Goal: Task Accomplishment & Management: Use online tool/utility

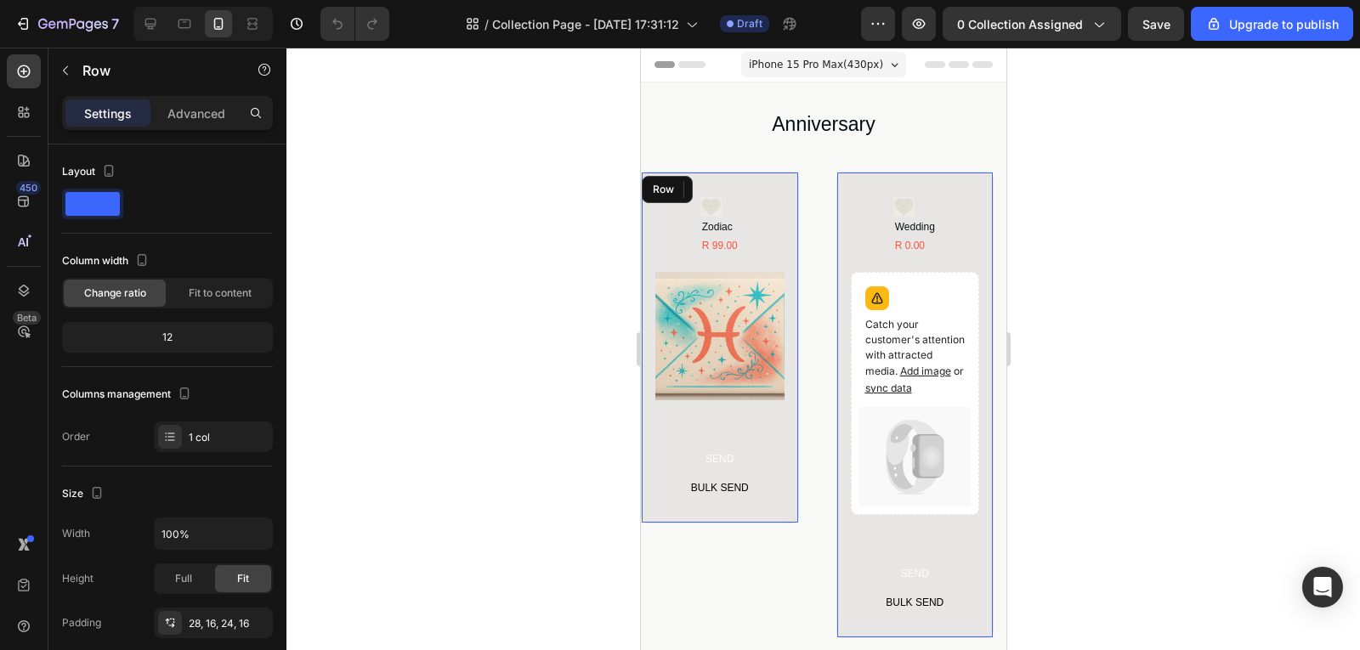
click at [783, 237] on div "Icon Zodiac Product Title R 99.00 Product Price Product Price Row Product Image…" at bounding box center [719, 348] width 158 height 353
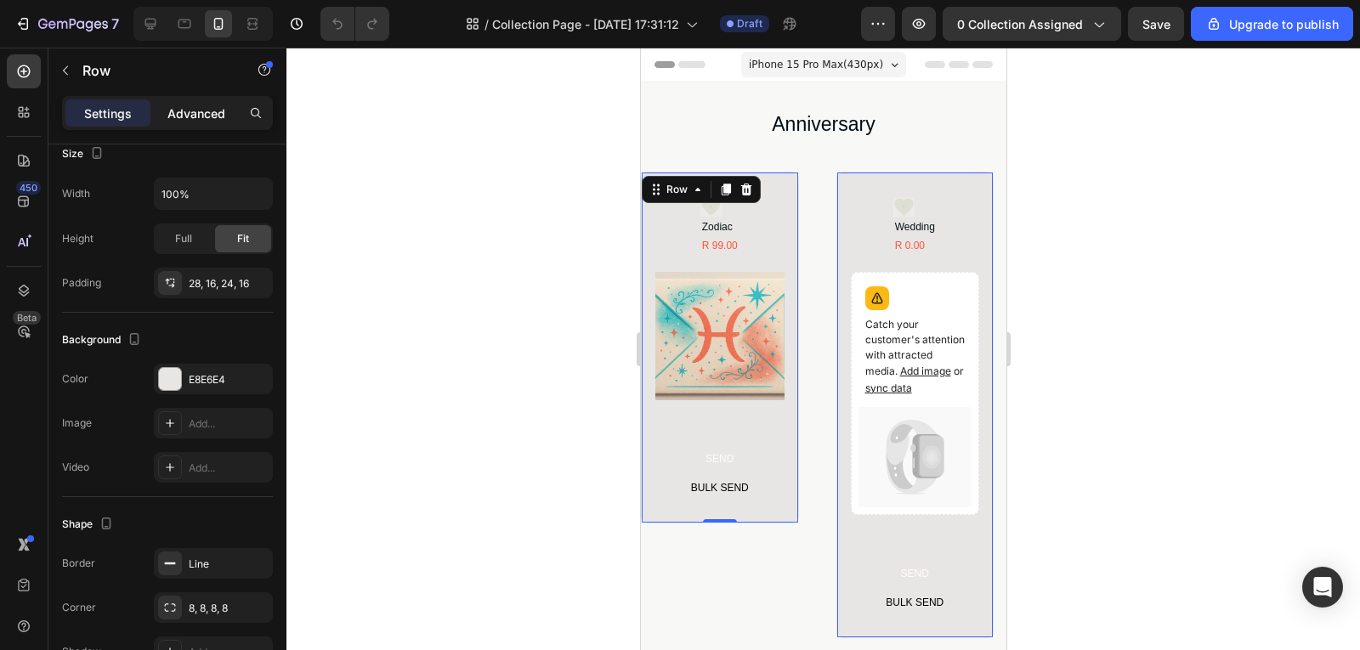
click at [185, 117] on p "Advanced" at bounding box center [196, 114] width 58 height 18
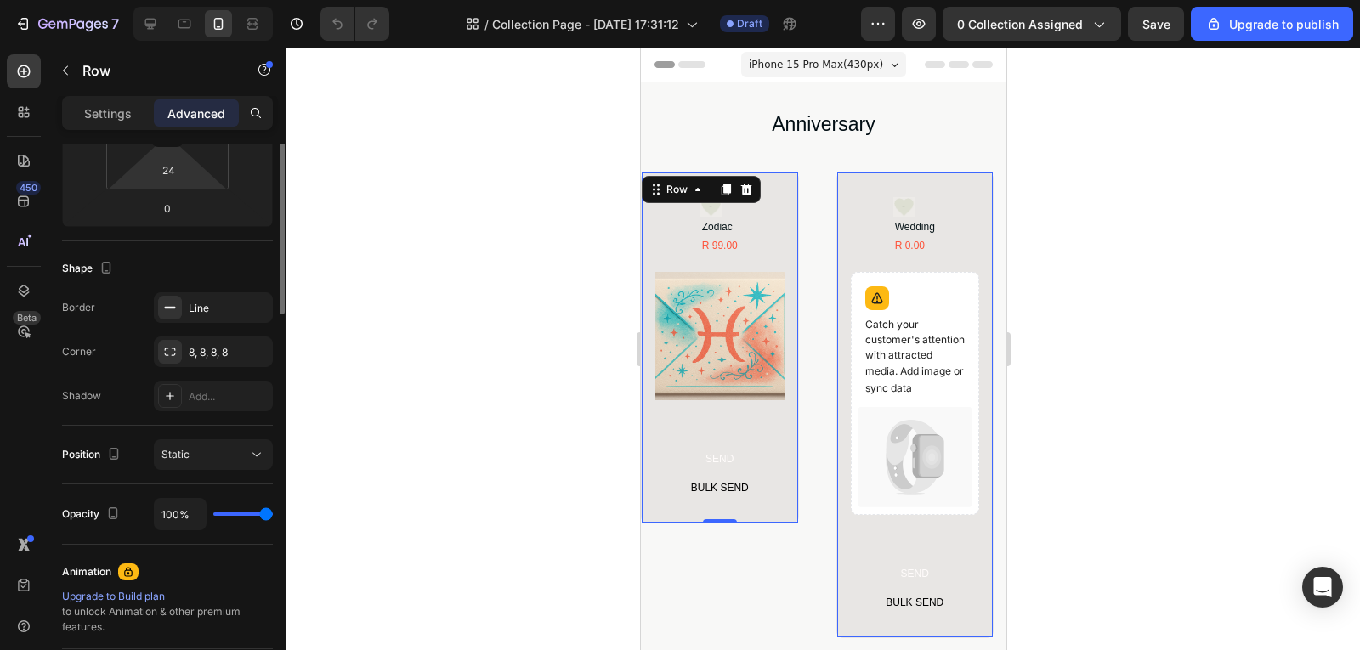
scroll to position [0, 0]
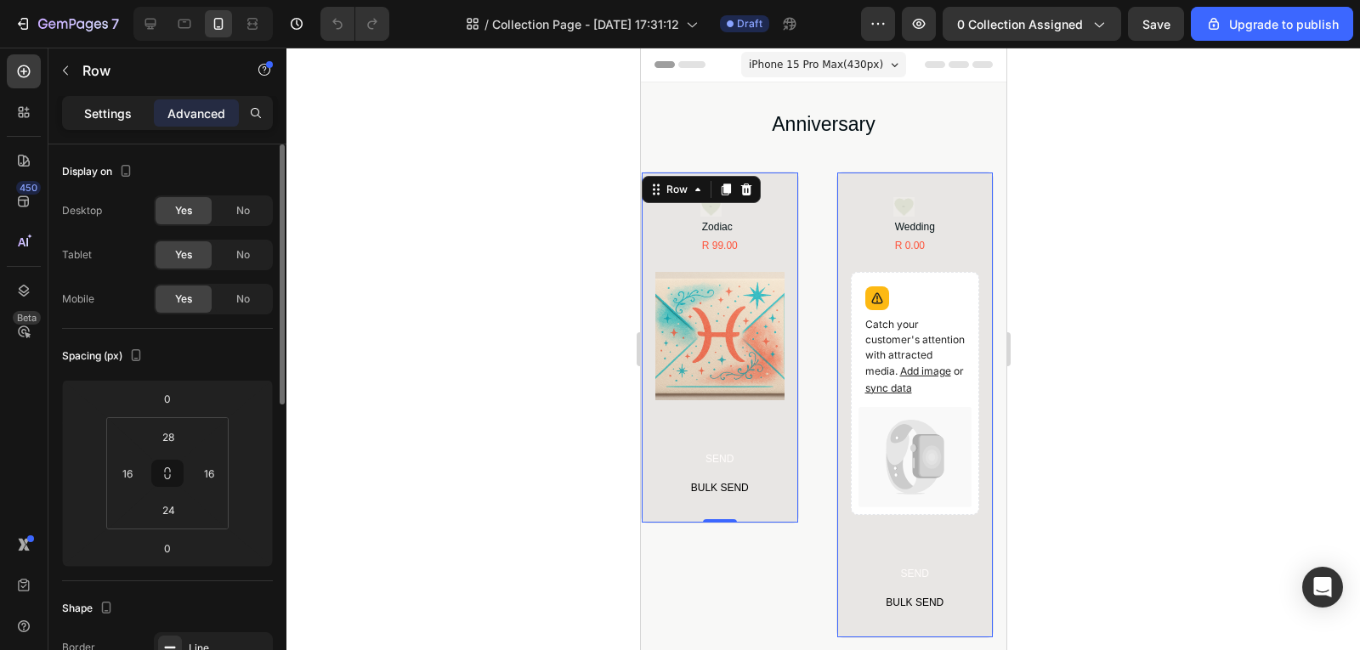
click at [123, 119] on p "Settings" at bounding box center [108, 114] width 48 height 18
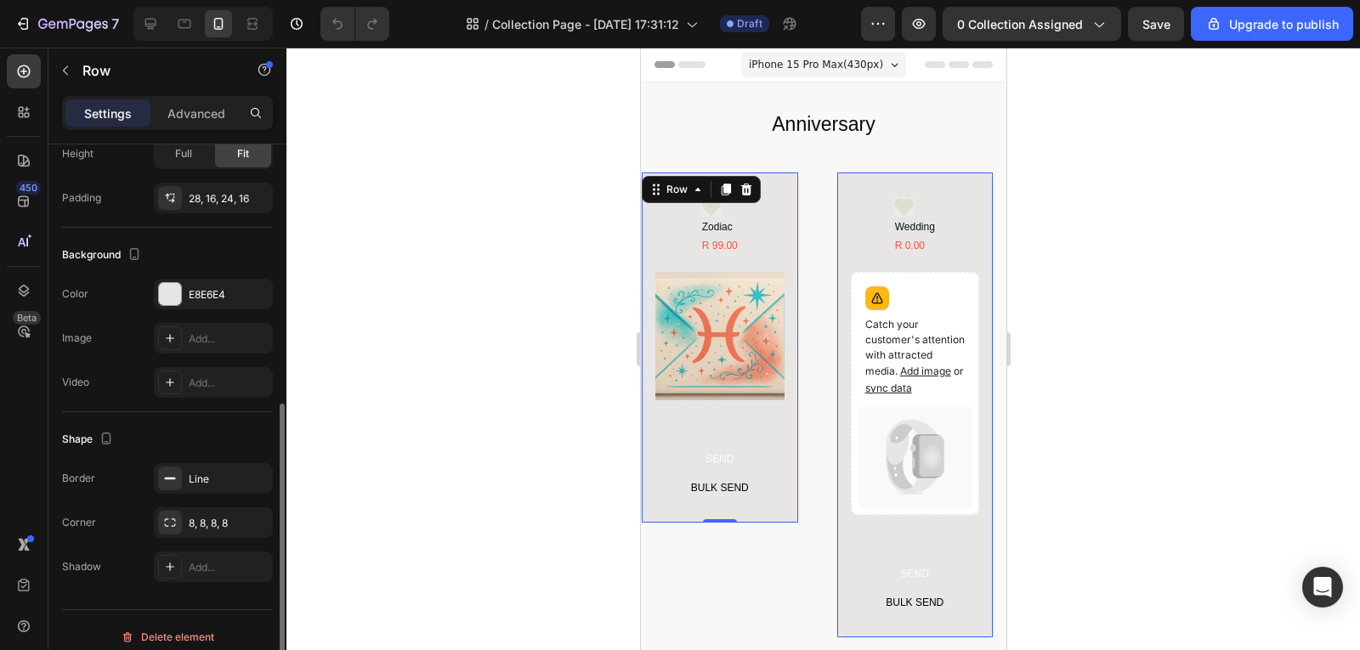
scroll to position [439, 0]
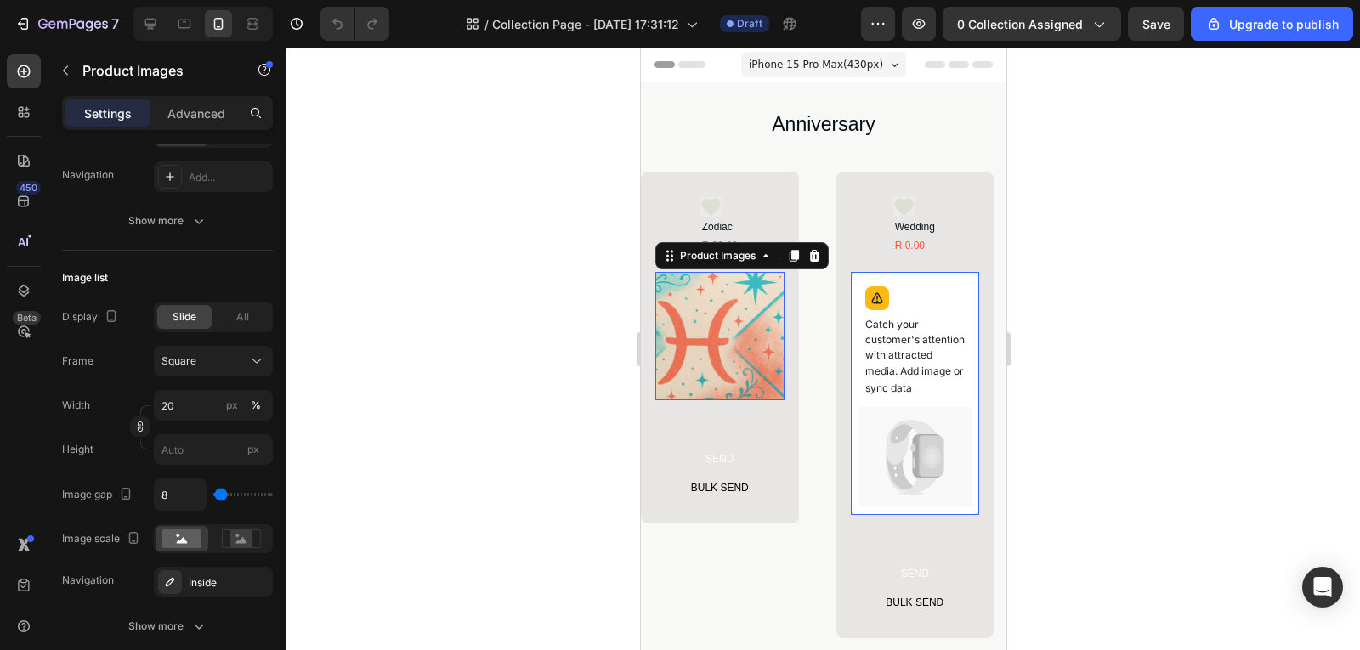
click at [761, 320] on img at bounding box center [718, 336] width 129 height 129
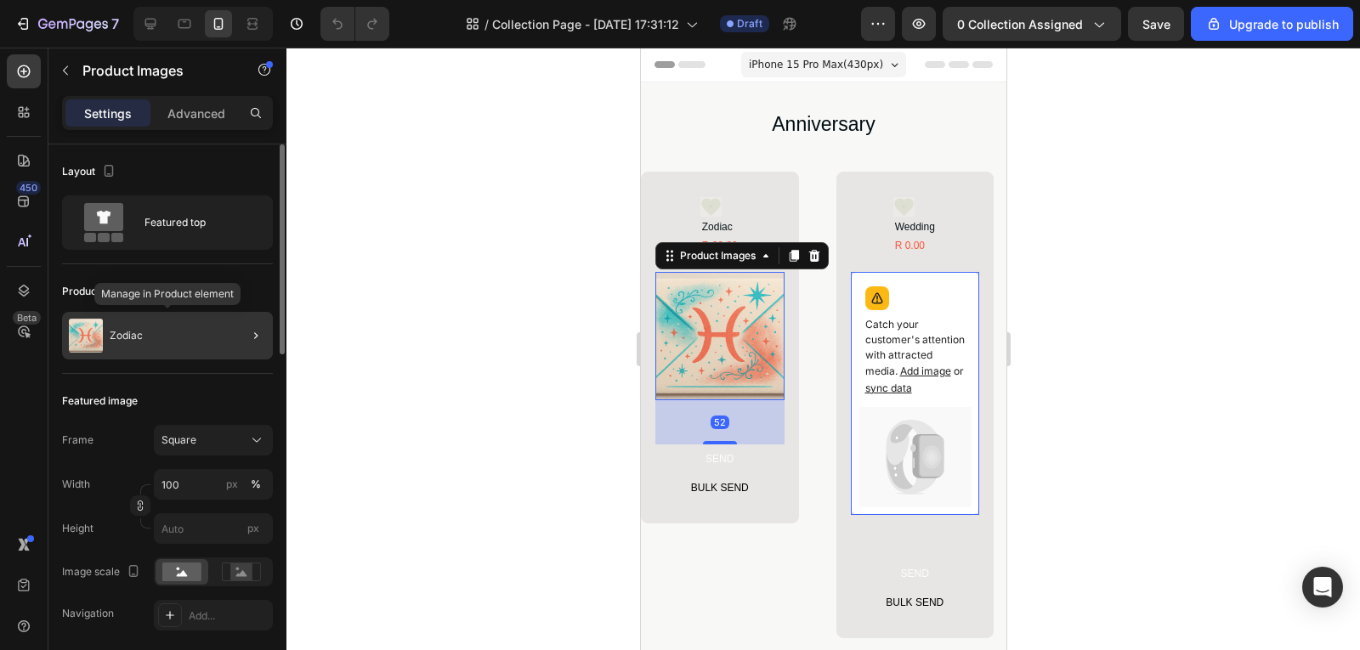
click at [185, 342] on div "Zodiac" at bounding box center [167, 336] width 211 height 48
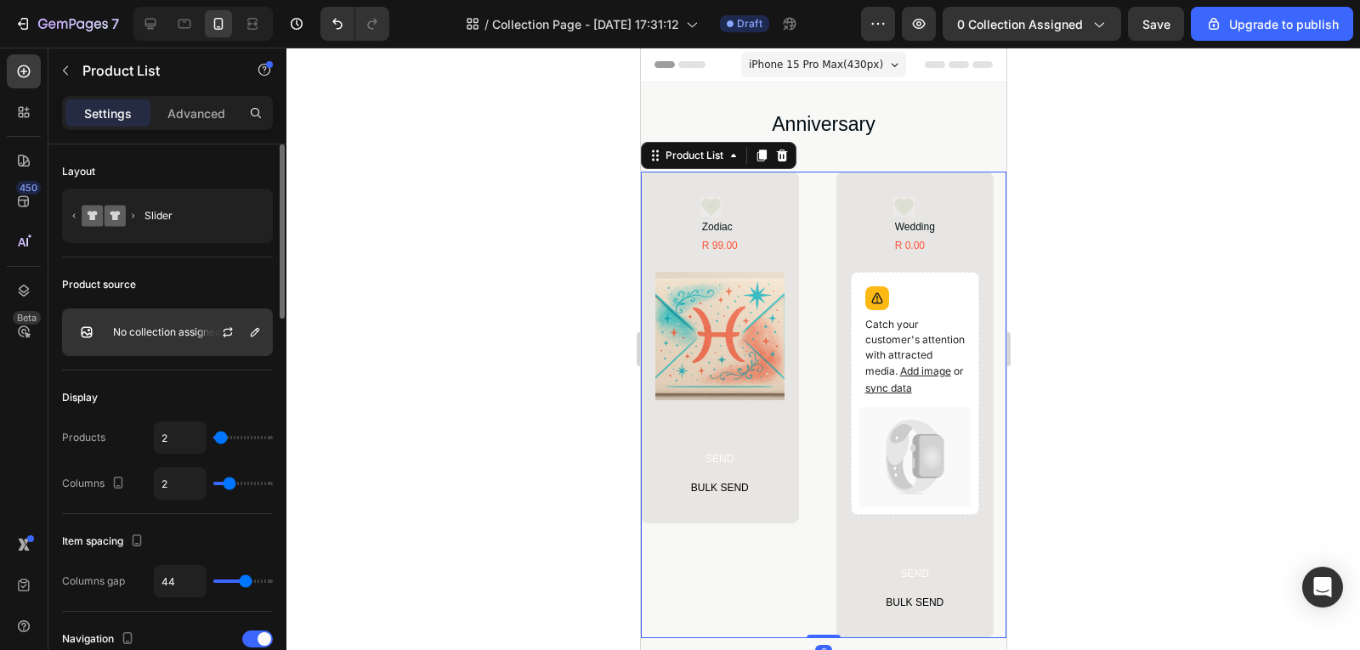
click at [150, 337] on p "No collection assigned" at bounding box center [167, 332] width 108 height 12
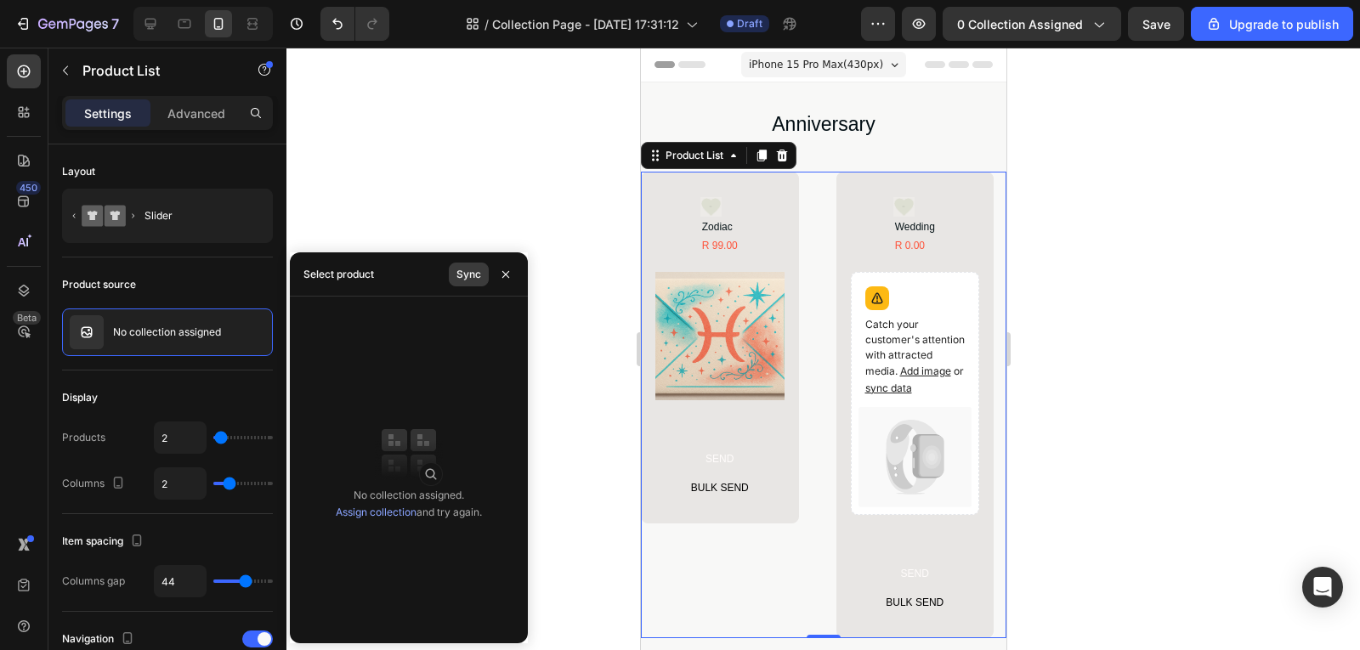
click at [472, 272] on div "Sync" at bounding box center [468, 274] width 25 height 15
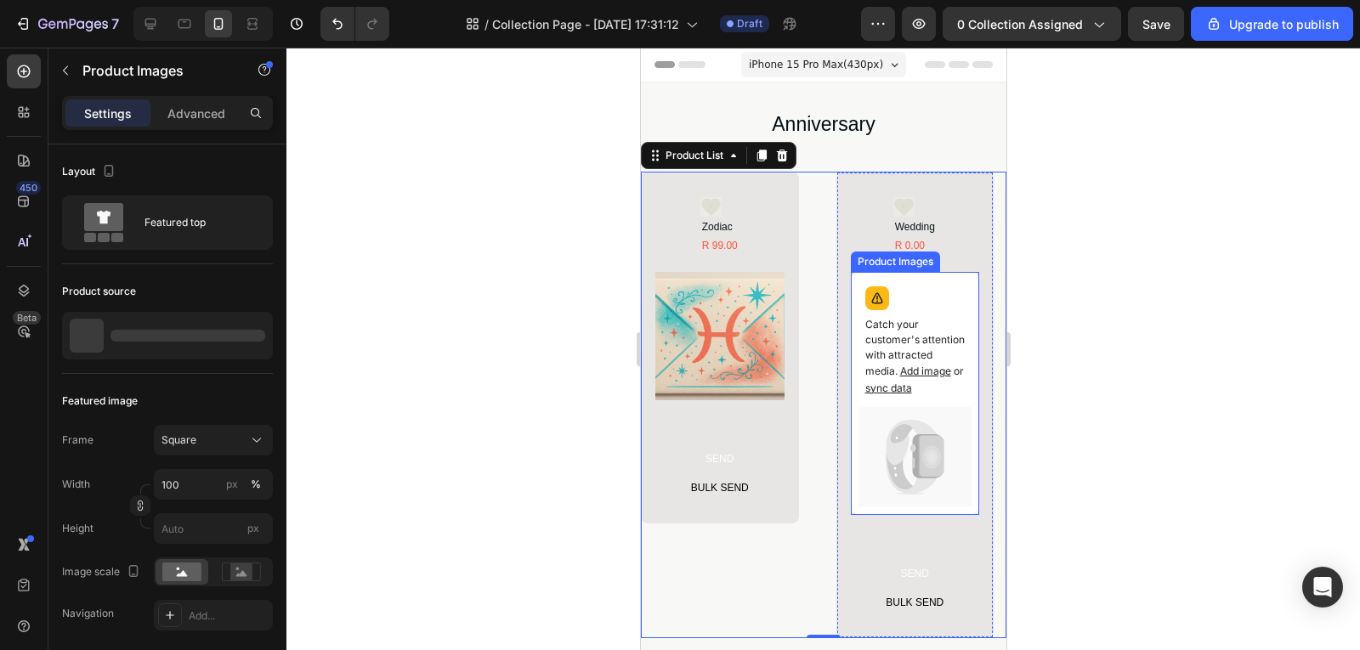
click at [926, 337] on p "Catch your customer's attention with attracted media. Add image or sync data" at bounding box center [914, 357] width 100 height 80
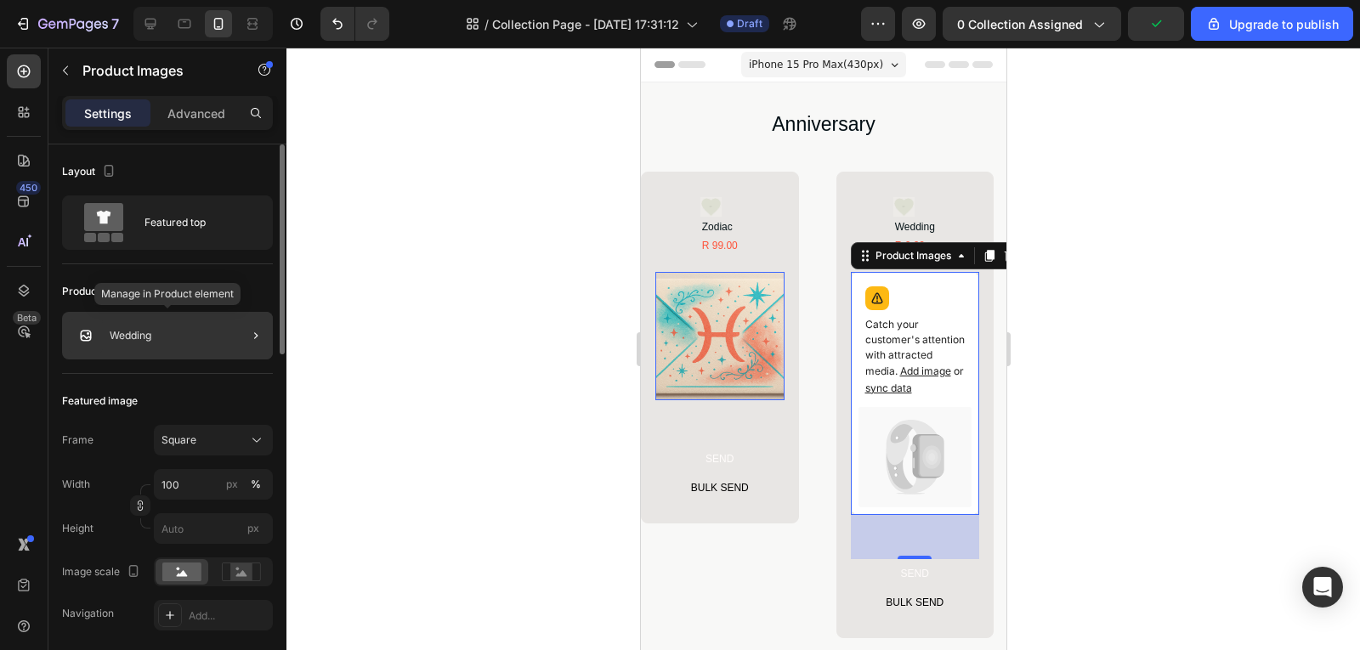
click at [167, 326] on div "Wedding" at bounding box center [167, 336] width 211 height 48
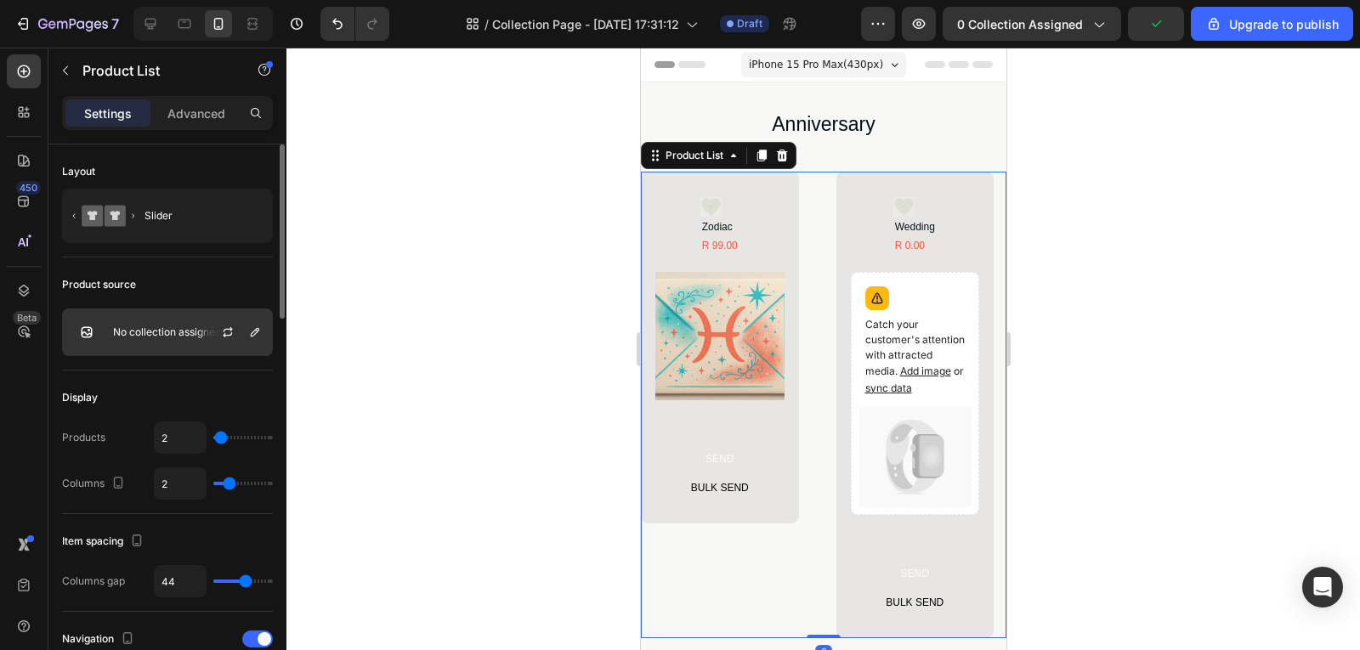
click at [207, 346] on div at bounding box center [234, 332] width 75 height 46
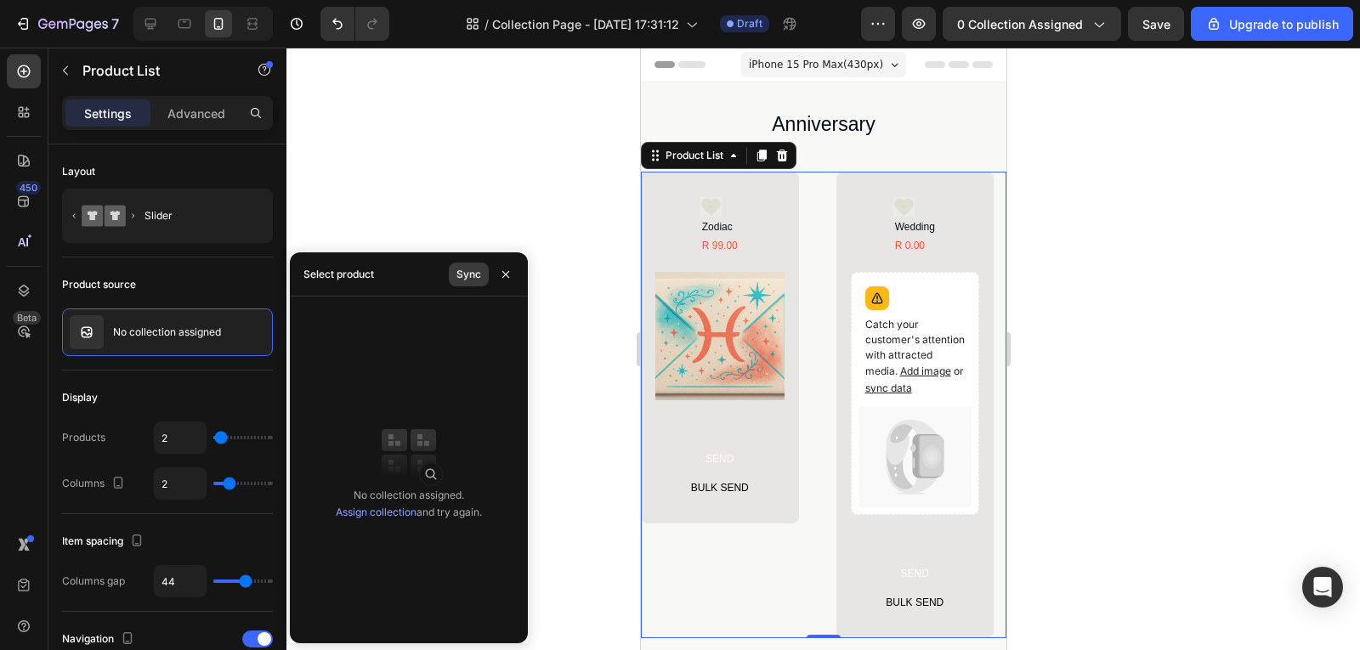
click at [459, 275] on div "Sync" at bounding box center [468, 274] width 25 height 15
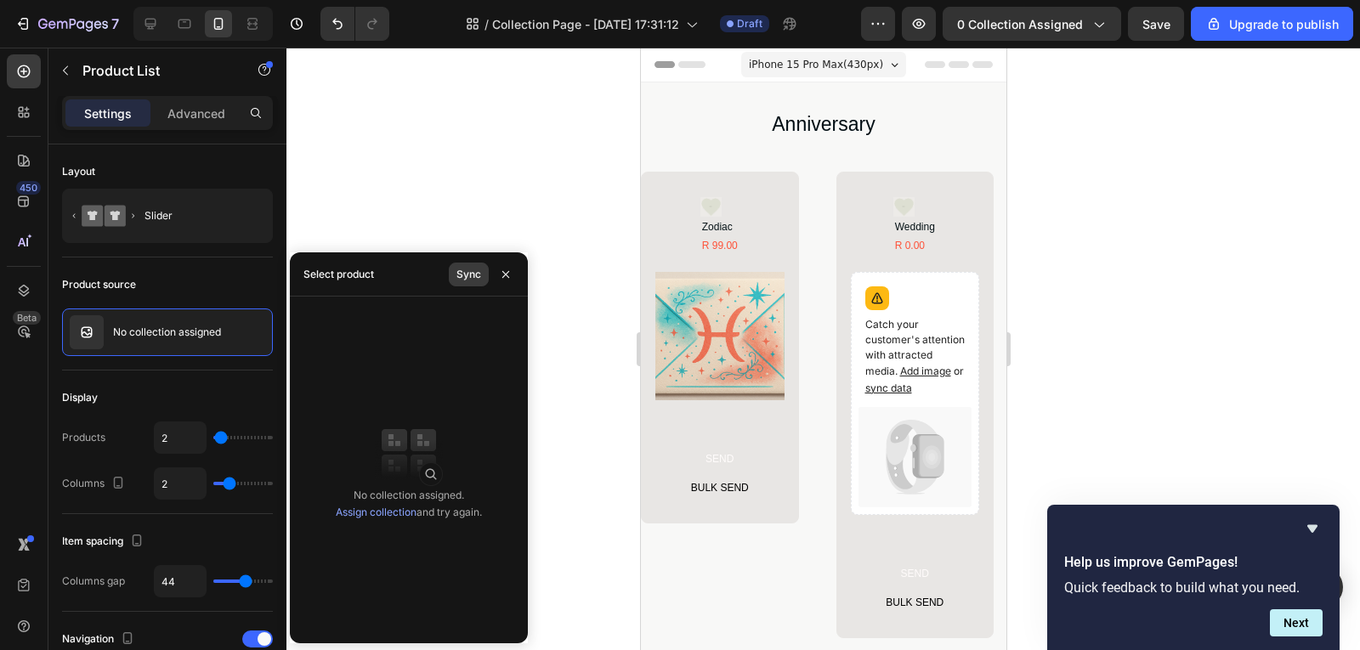
click at [456, 272] on button "Sync" at bounding box center [469, 275] width 40 height 24
click at [365, 514] on link "Assign collection" at bounding box center [376, 512] width 81 height 13
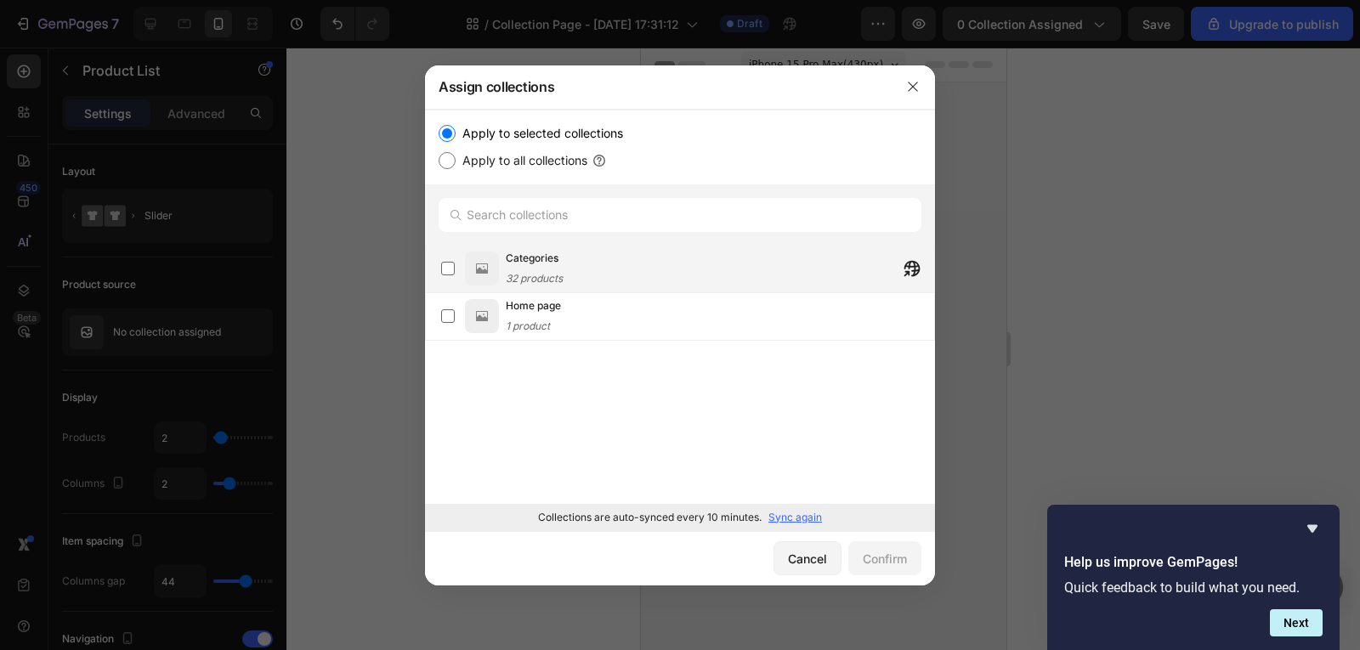
click at [637, 283] on div "Categories 32 products" at bounding box center [720, 268] width 428 height 37
click at [879, 548] on button "Confirm" at bounding box center [884, 558] width 73 height 34
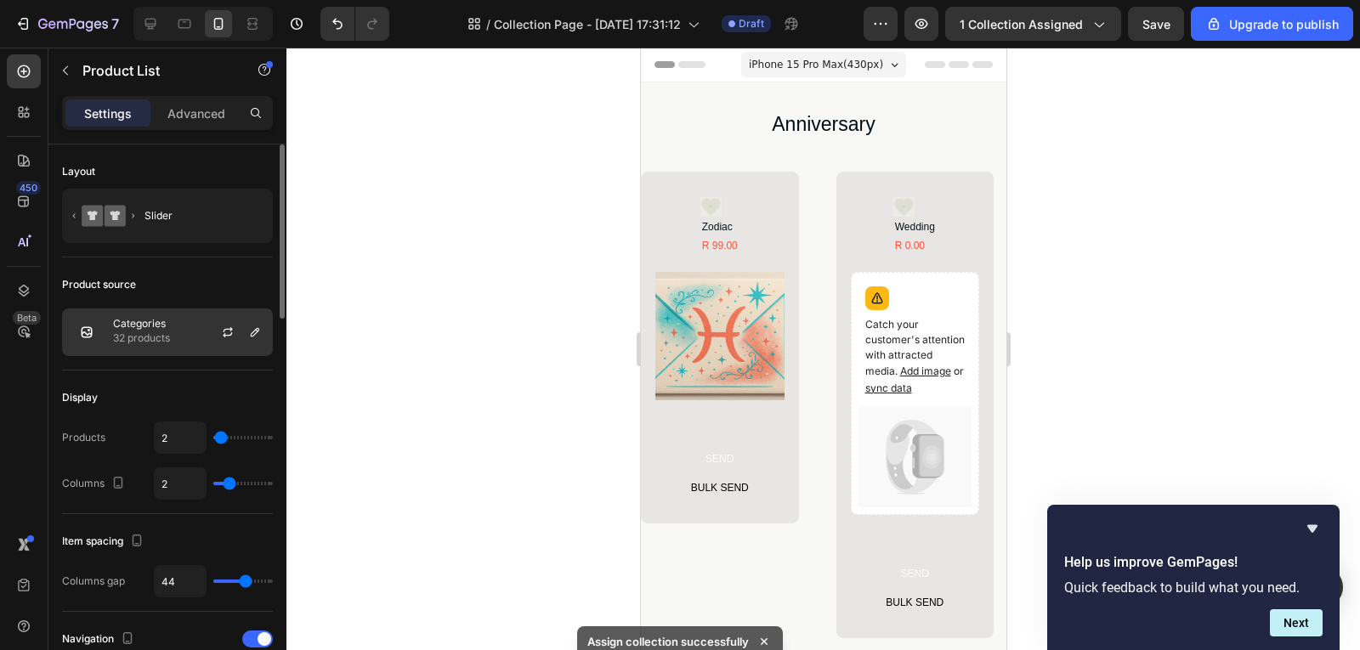
click at [169, 325] on p "Categories" at bounding box center [141, 324] width 57 height 12
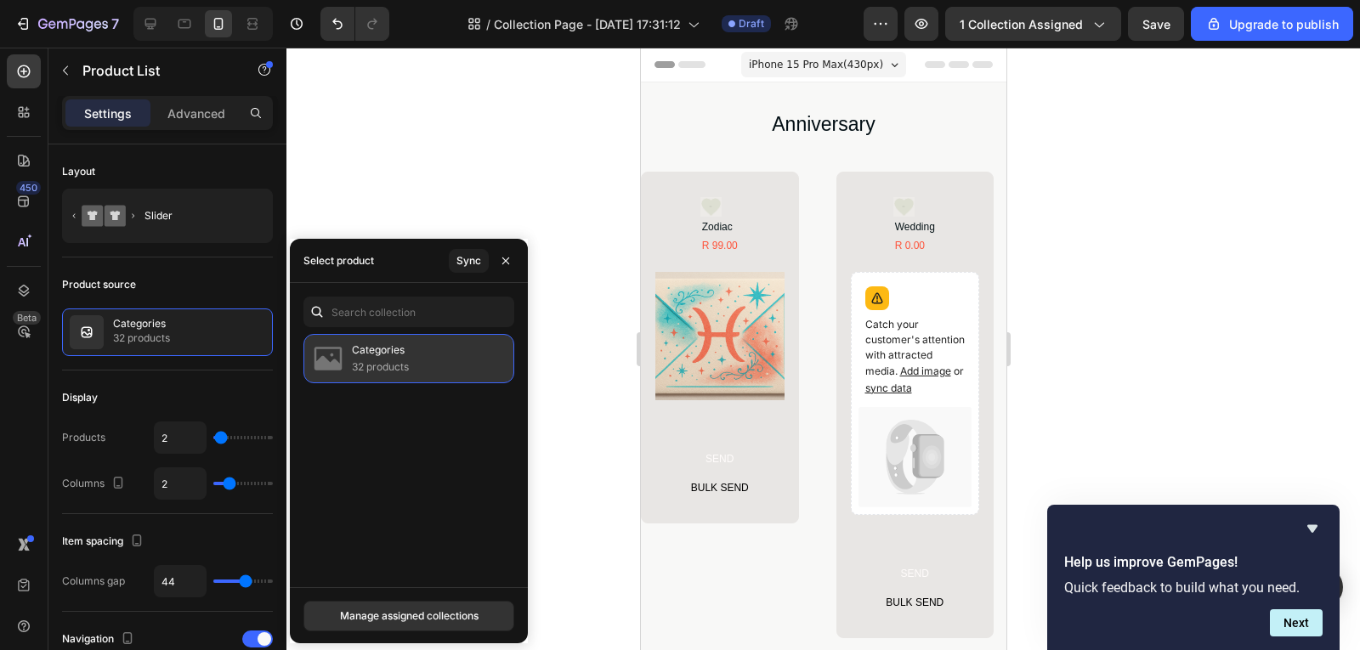
click at [442, 345] on div "Categories 32 products" at bounding box center [408, 358] width 211 height 49
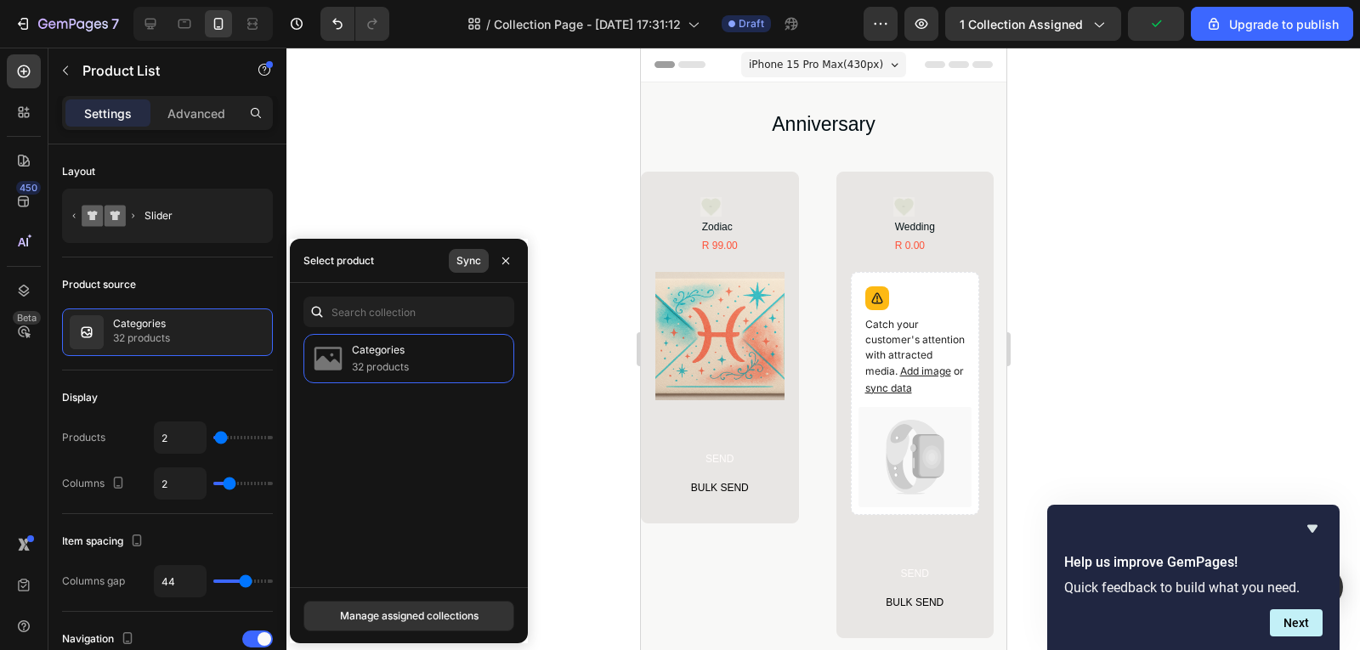
click at [464, 258] on div "Sync" at bounding box center [468, 260] width 25 height 15
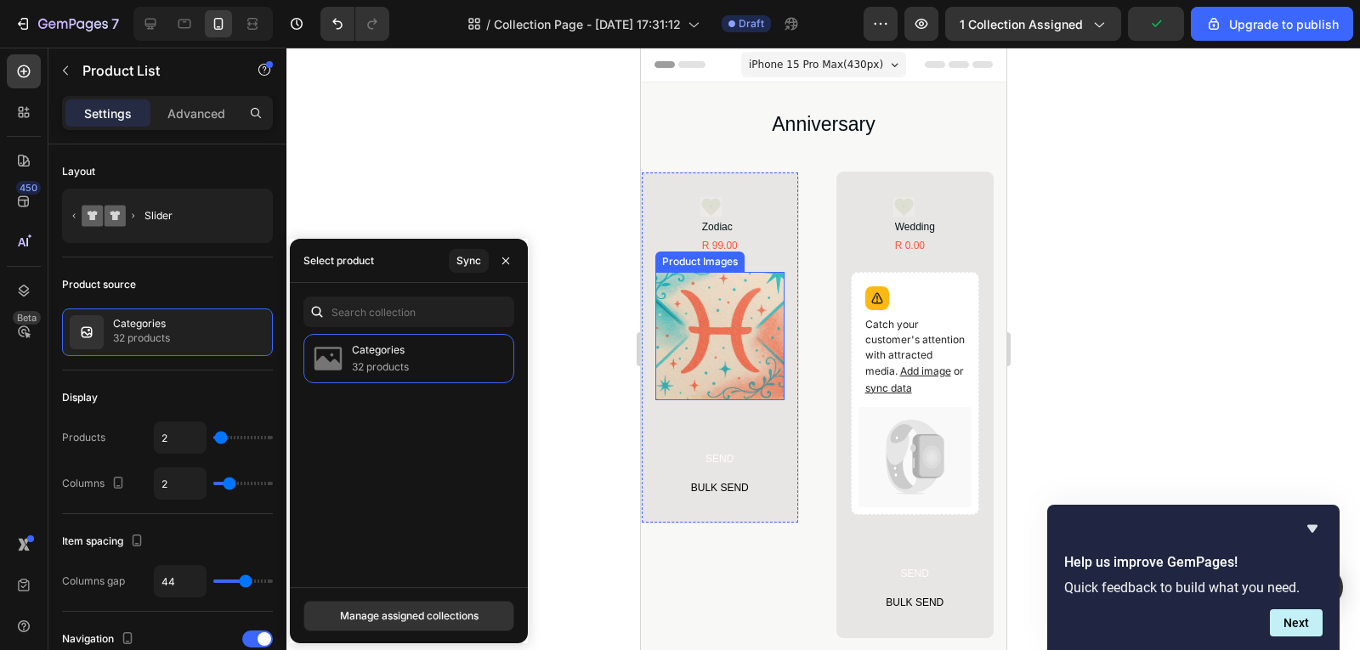
click at [716, 342] on img at bounding box center [718, 336] width 129 height 129
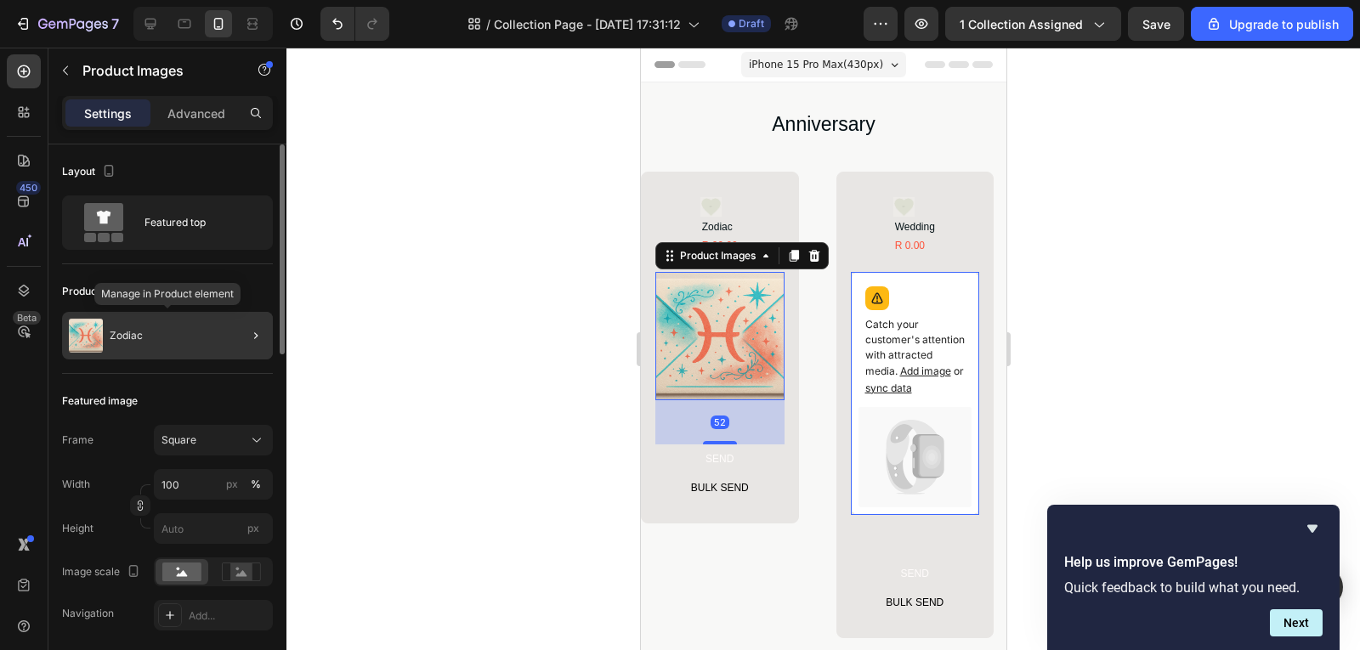
click at [217, 347] on div "Zodiac" at bounding box center [167, 336] width 211 height 48
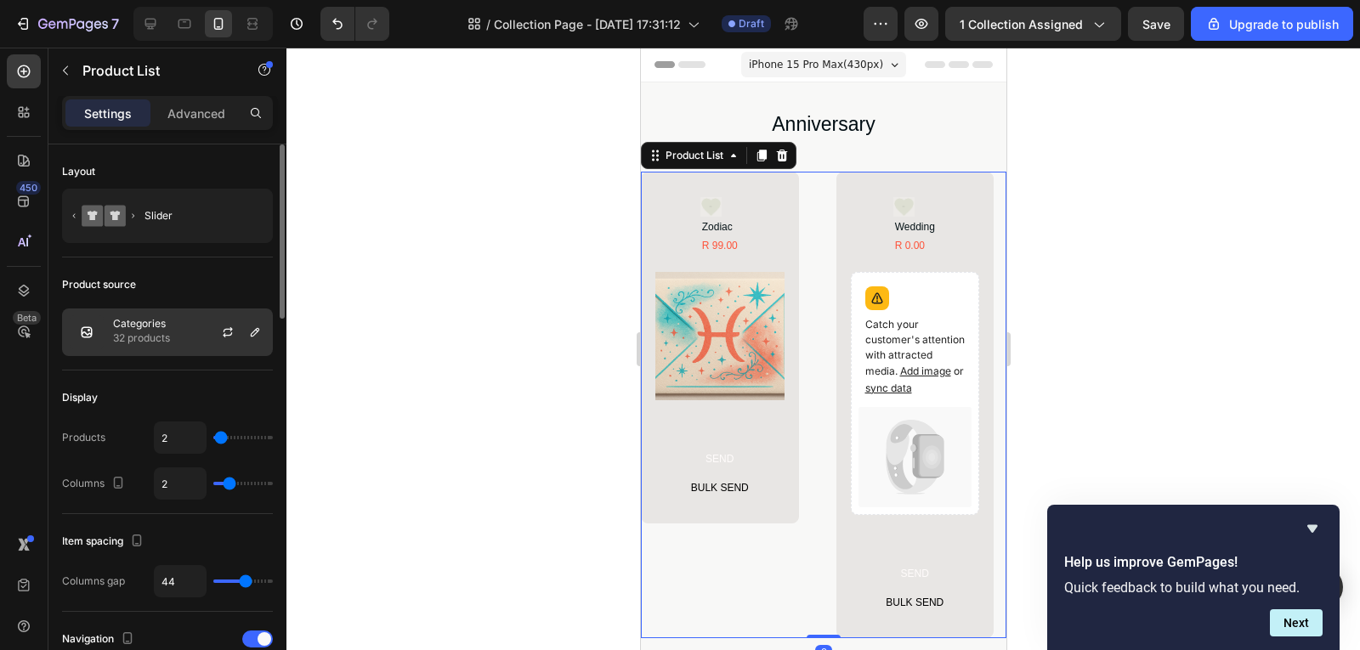
click at [199, 344] on div at bounding box center [234, 332] width 75 height 46
type input "5"
type input "8"
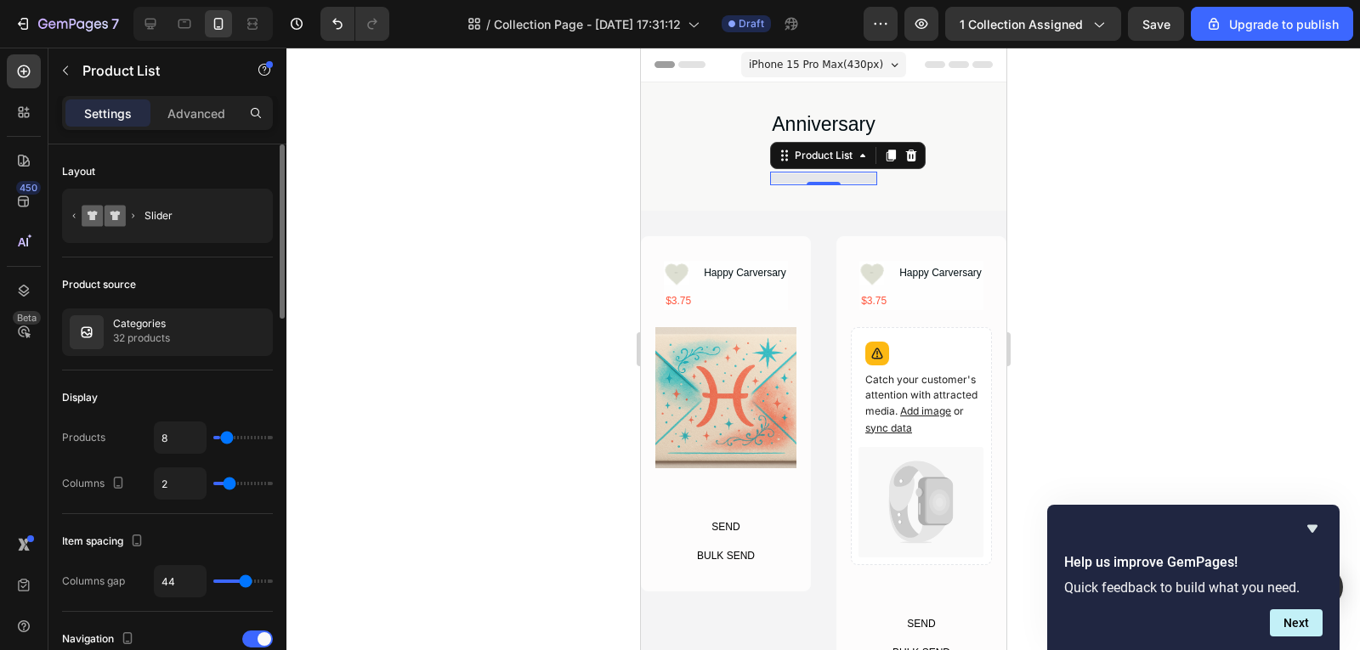
type input "12"
type input "15"
type input "16"
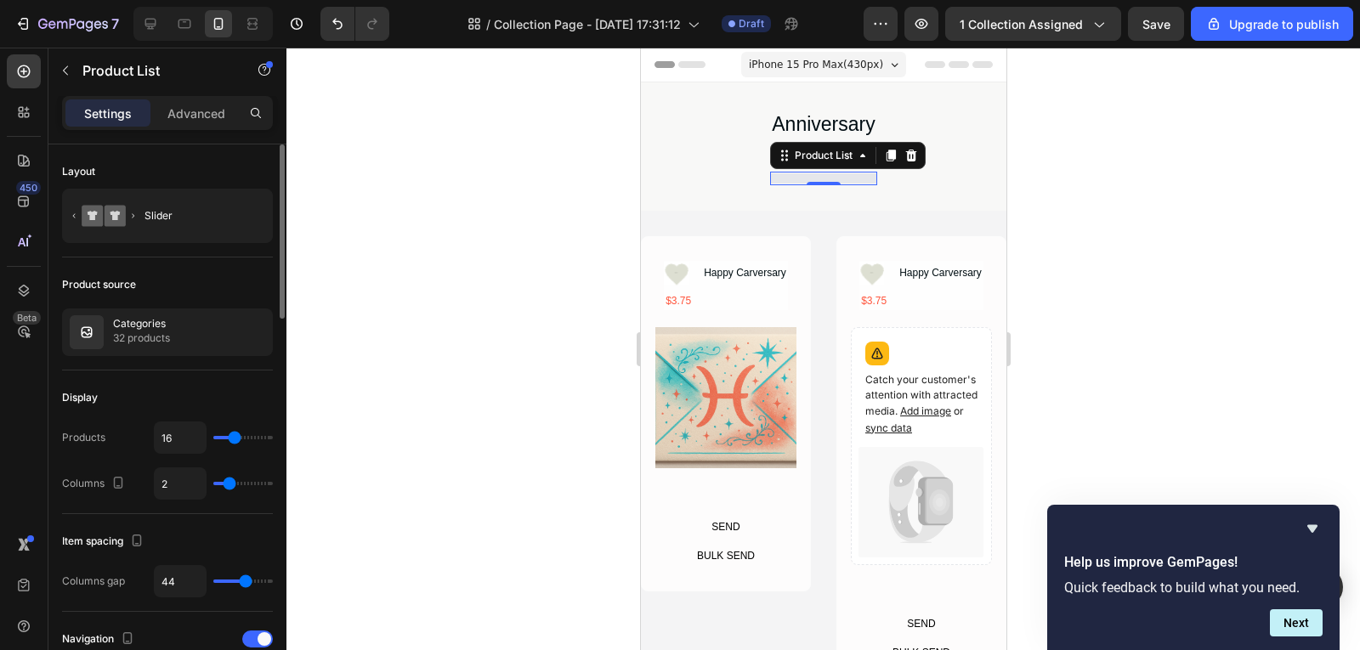
drag, startPoint x: 222, startPoint y: 440, endPoint x: 234, endPoint y: 443, distance: 12.2
type input "16"
click at [234, 439] on input "range" at bounding box center [242, 437] width 59 height 3
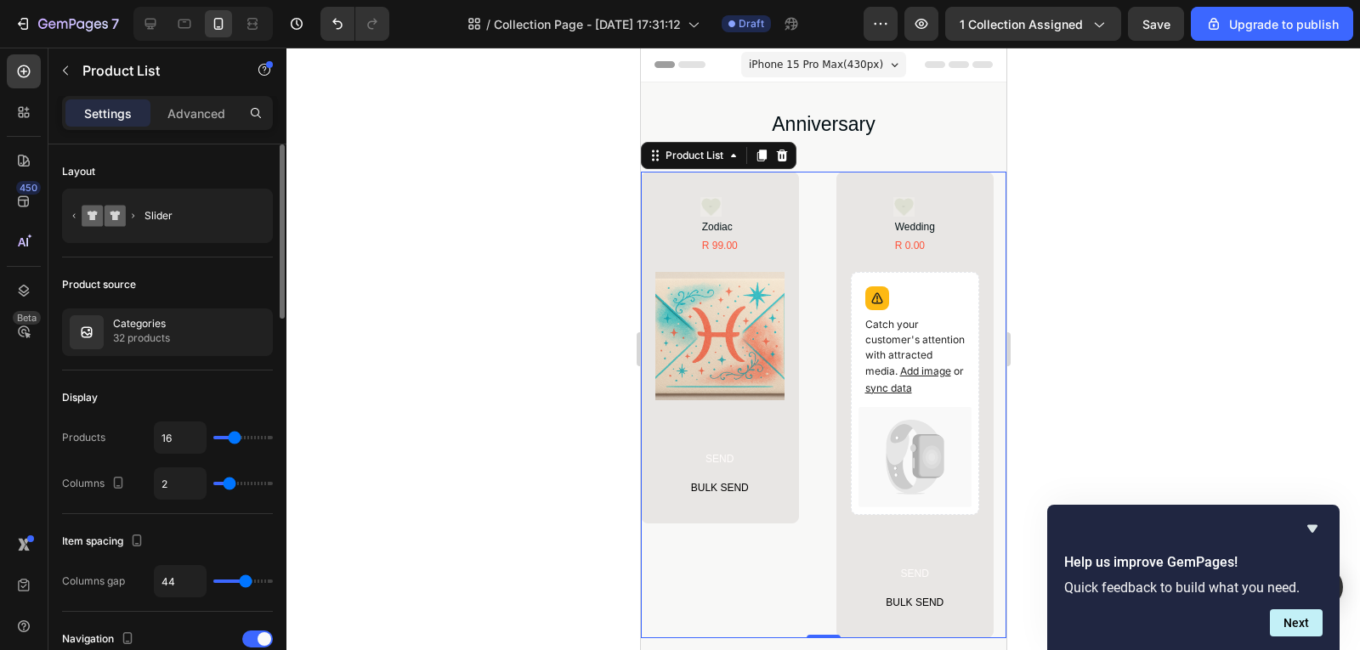
type input "17"
type input "39"
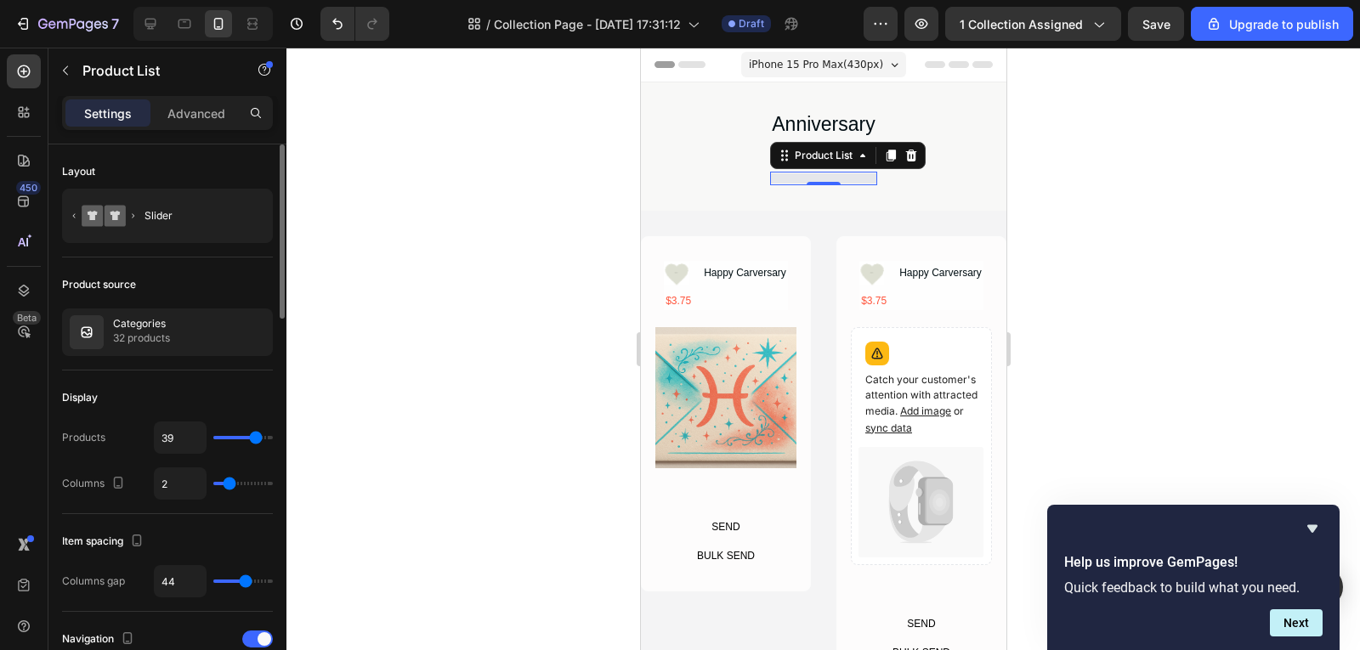
type input "40"
type input "42"
type input "43"
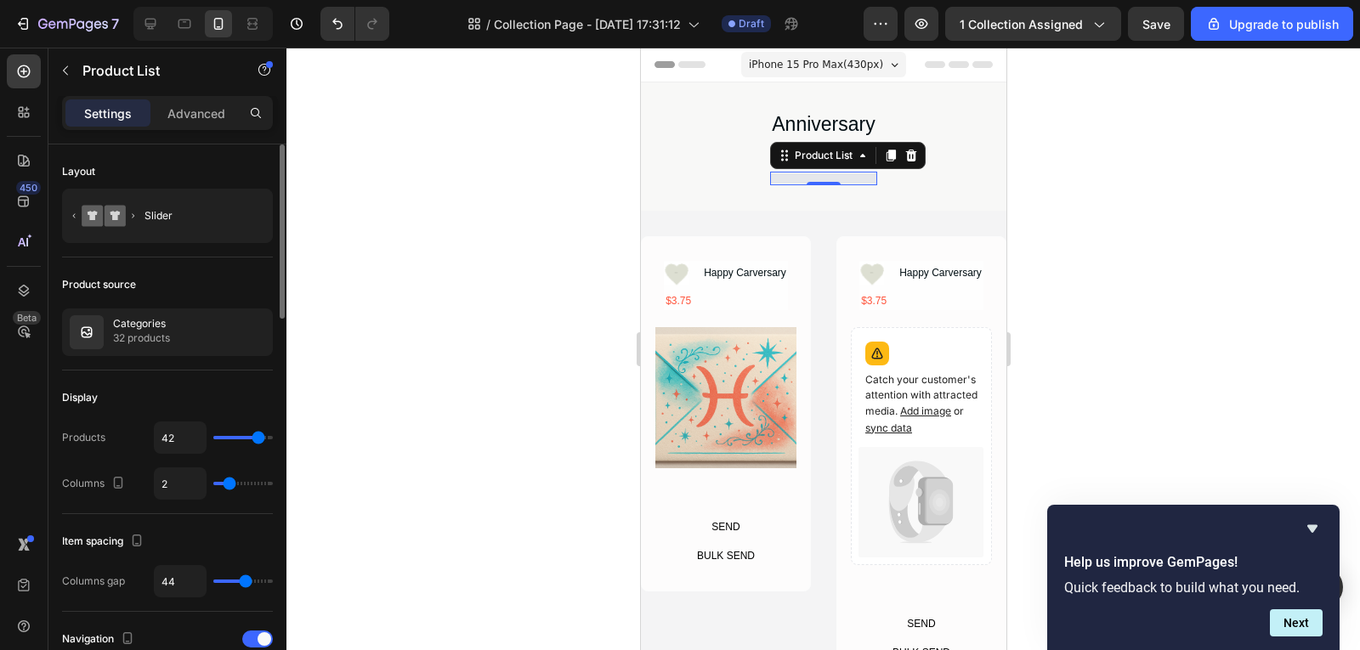
type input "43"
type input "44"
type input "45"
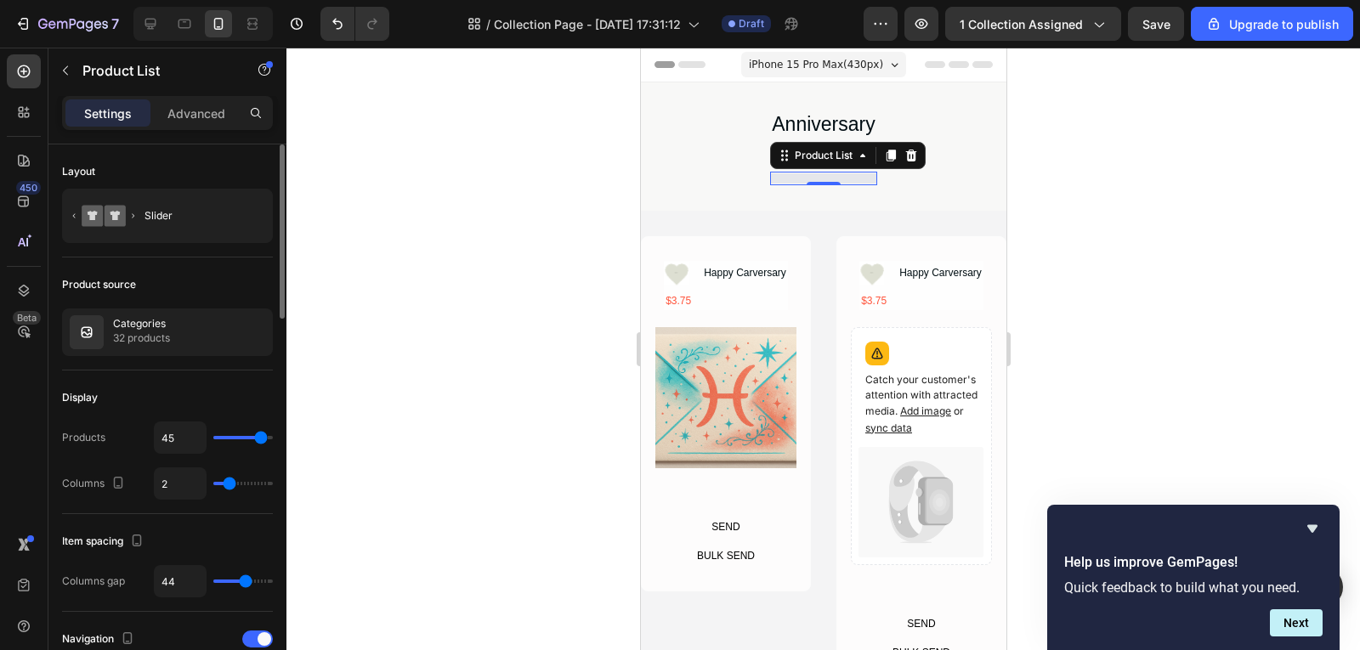
type input "46"
type input "48"
type input "50"
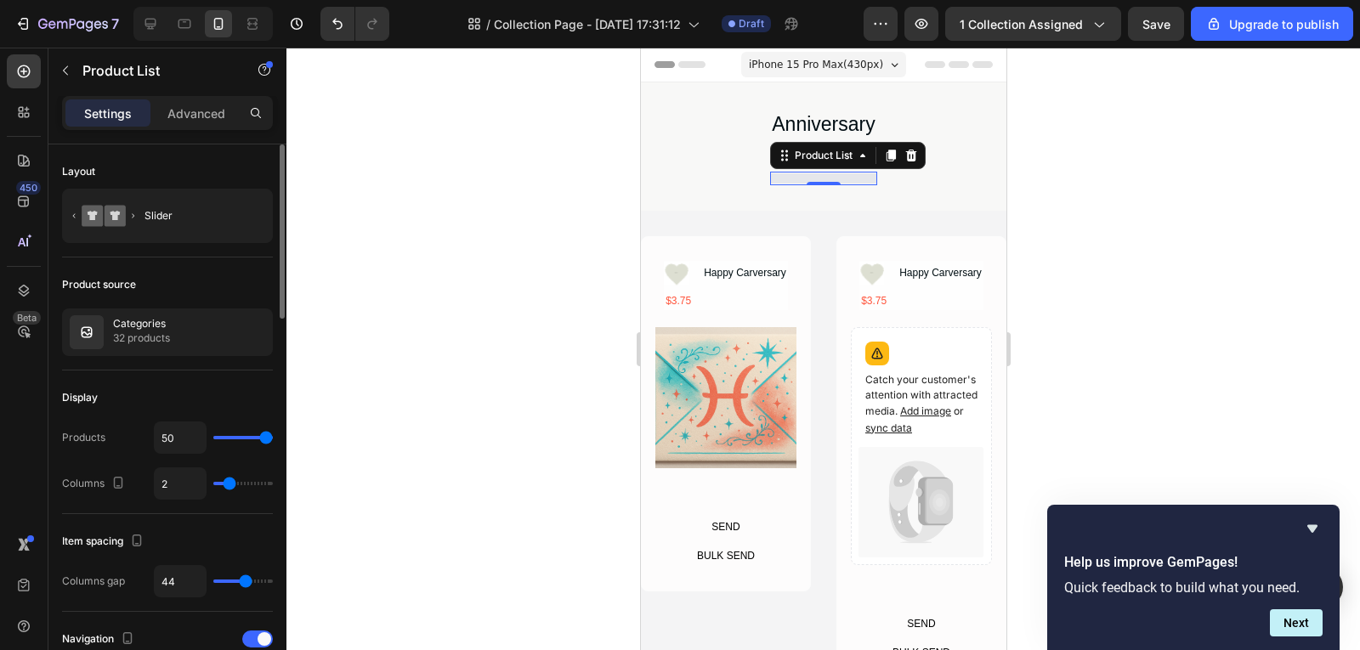
drag, startPoint x: 234, startPoint y: 443, endPoint x: 283, endPoint y: 450, distance: 49.8
type input "50"
click at [273, 439] on input "range" at bounding box center [242, 437] width 59 height 3
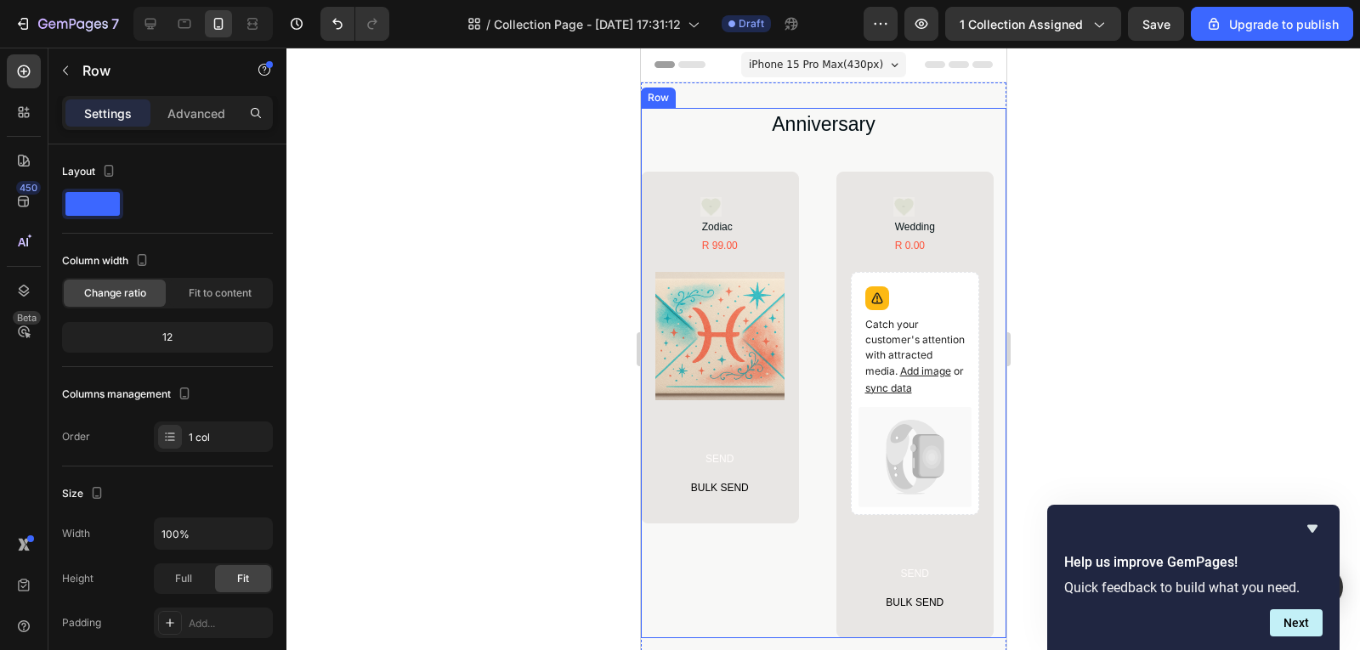
click at [940, 136] on div "Anniversary Text Block Row Icon Zodiac Product Title R 99.00 Product Price Prod…" at bounding box center [822, 373] width 365 height 530
click at [751, 93] on div at bounding box center [744, 92] width 20 height 20
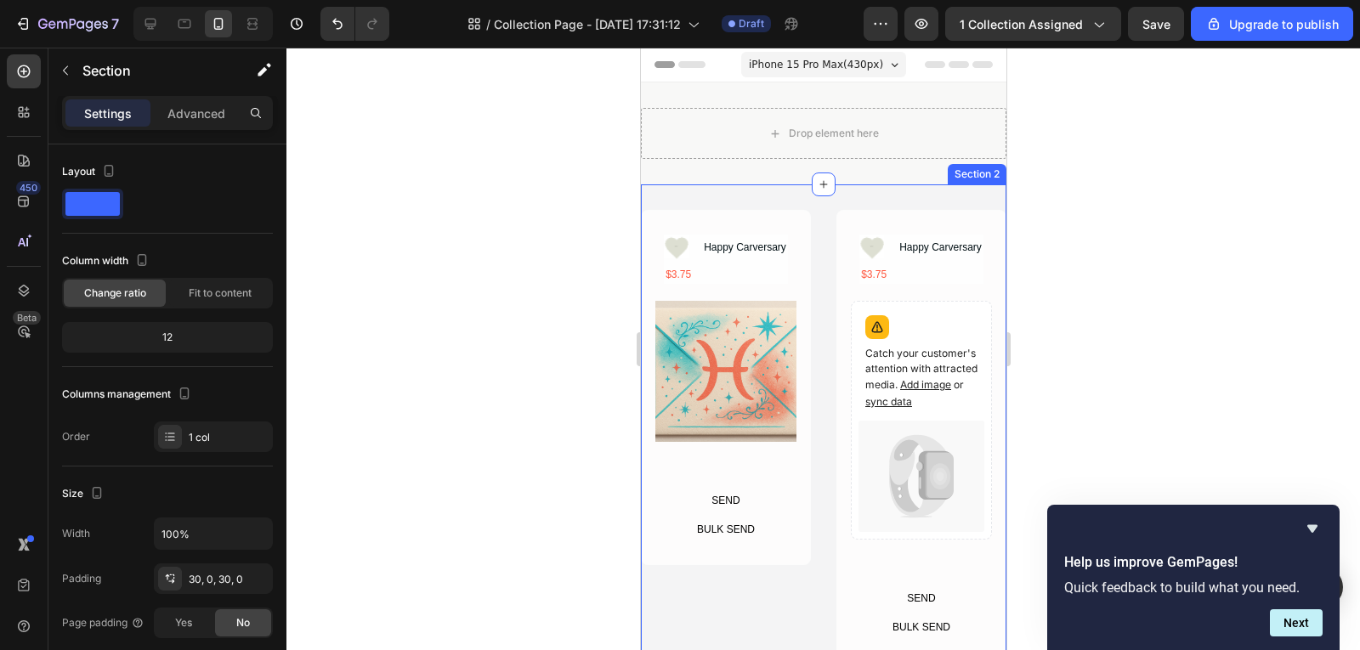
click at [975, 188] on div "Icon Happy Carversary Text Block Advanced list $3.75 Text Block Row Product Ima…" at bounding box center [822, 436] width 365 height 504
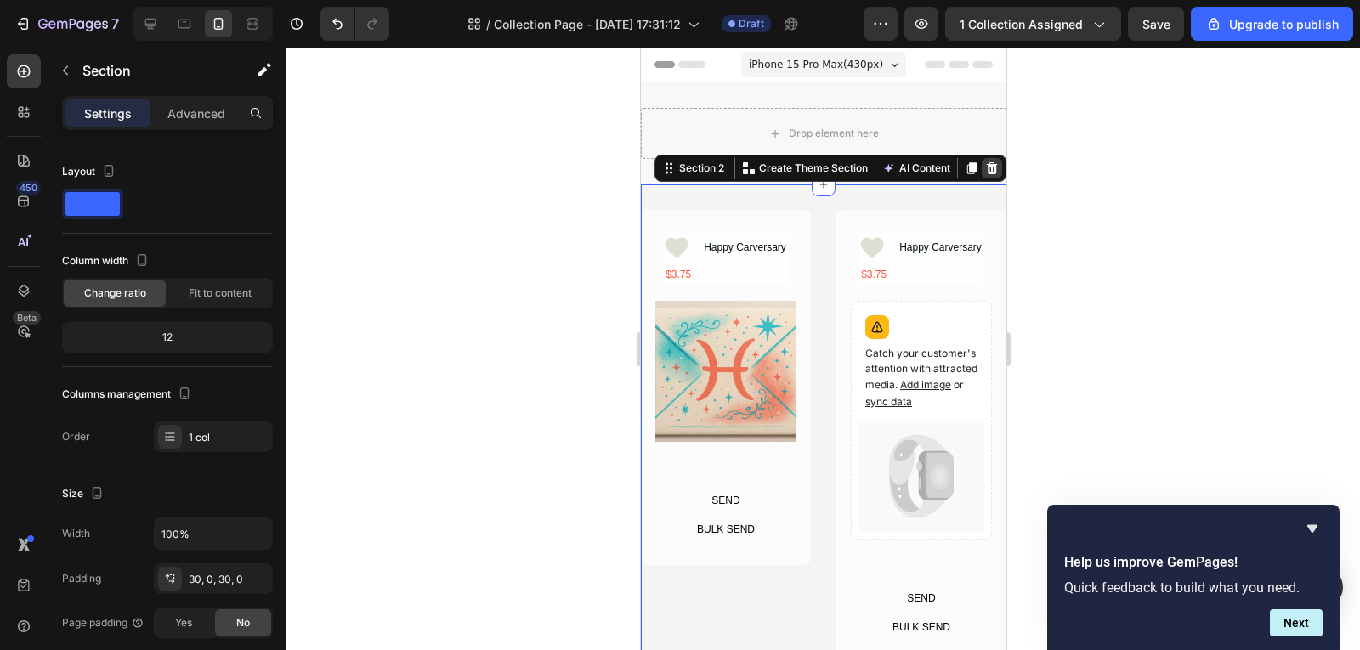
click at [986, 167] on icon at bounding box center [991, 168] width 11 height 12
